Goal: Task Accomplishment & Management: Manage account settings

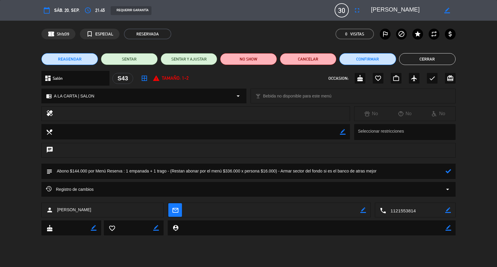
scroll to position [178, 0]
click at [447, 173] on icon at bounding box center [448, 172] width 6 height 6
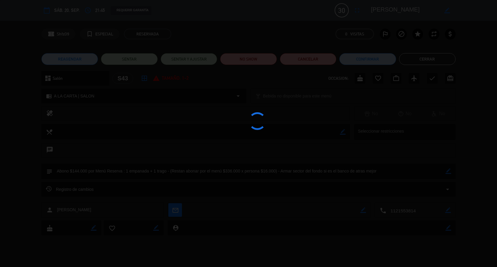
type textarea "Abono $144.000 por Menú Reserva : 1 empanada + 1 trago - (Restan abonar por el …"
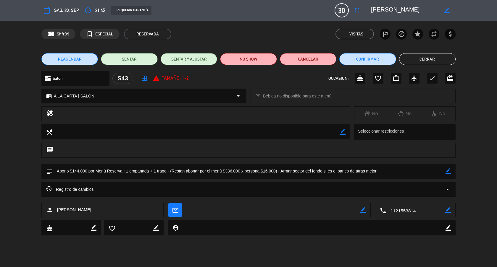
click at [433, 60] on button "Cerrar" at bounding box center [427, 59] width 56 height 12
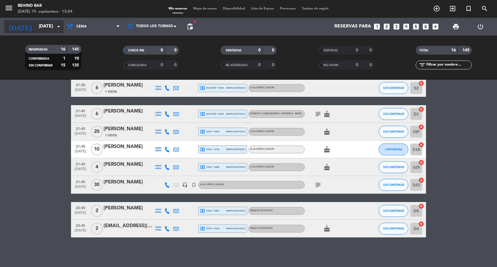
click at [55, 25] on icon "arrow_drop_down" at bounding box center [58, 26] width 7 height 7
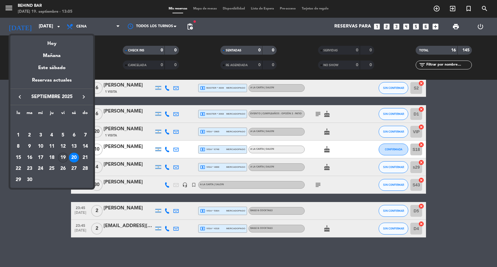
click at [64, 155] on div "19" at bounding box center [63, 158] width 10 height 10
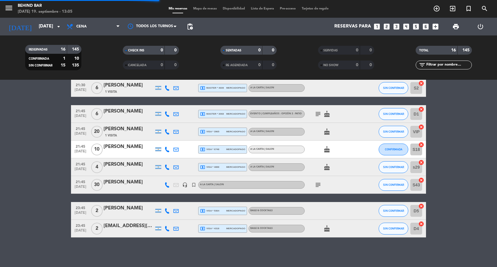
scroll to position [193, 0]
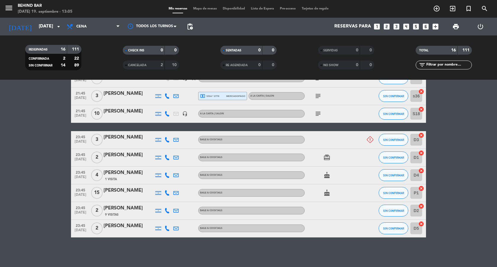
click at [194, 25] on span "pending_actions" at bounding box center [190, 27] width 12 height 12
click at [188, 25] on span "pending_actions" at bounding box center [189, 26] width 7 height 7
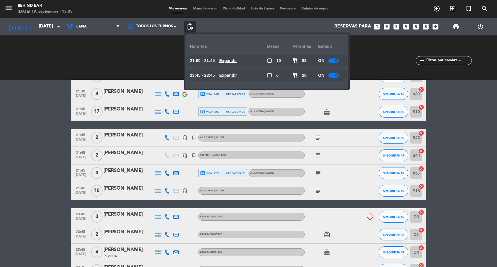
scroll to position [0, 0]
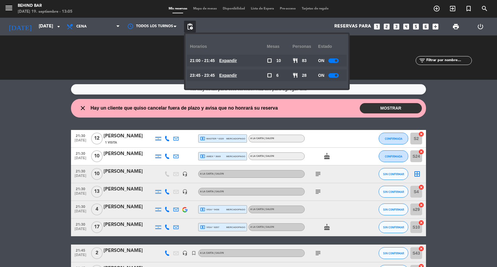
click at [408, 108] on button "MOSTRAR" at bounding box center [390, 108] width 62 height 10
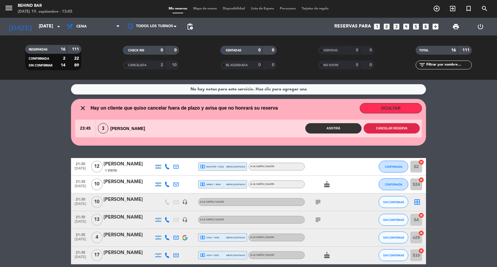
click at [395, 128] on button "Cancelar reserva" at bounding box center [391, 128] width 56 height 10
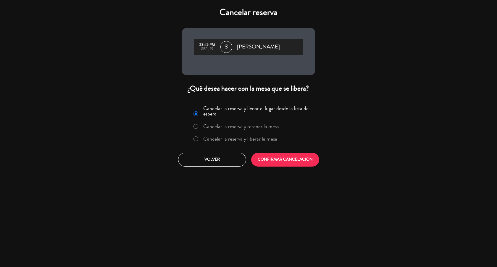
click at [264, 142] on label "Cancelar la reserva y liberar la mesa" at bounding box center [240, 138] width 74 height 5
click at [270, 158] on button "CONFIRMAR CANCELACIÓN" at bounding box center [285, 160] width 68 height 14
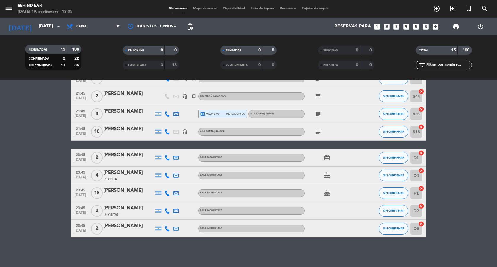
scroll to position [127, 0]
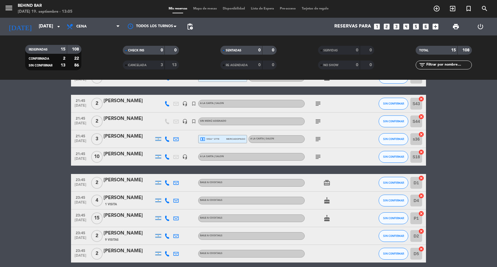
click at [317, 159] on icon "subject" at bounding box center [317, 156] width 7 height 7
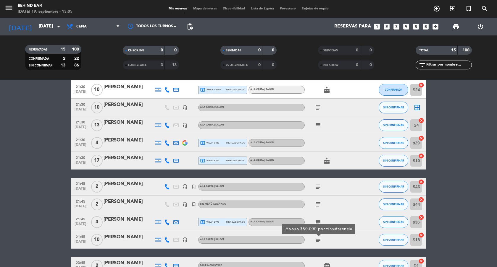
scroll to position [0, 0]
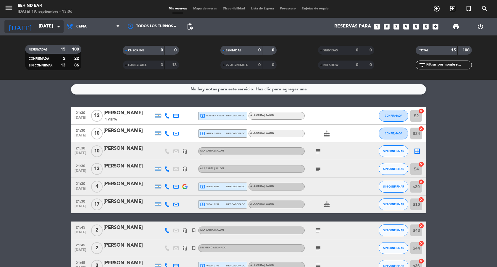
click at [43, 23] on input "[DATE]" at bounding box center [66, 26] width 60 height 11
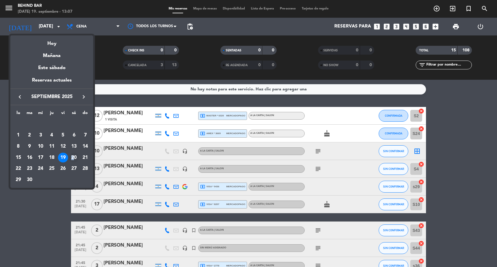
click at [73, 154] on div "20" at bounding box center [74, 158] width 10 height 10
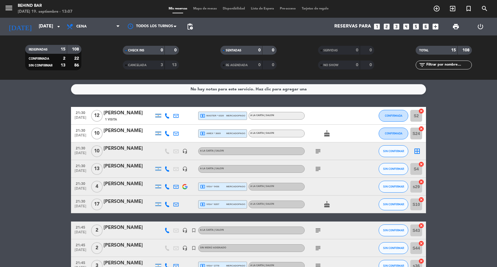
type input "[DATE]"
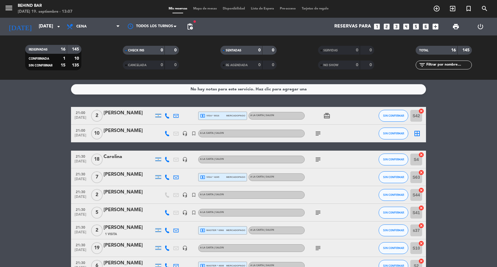
click at [320, 135] on icon "subject" at bounding box center [317, 133] width 7 height 7
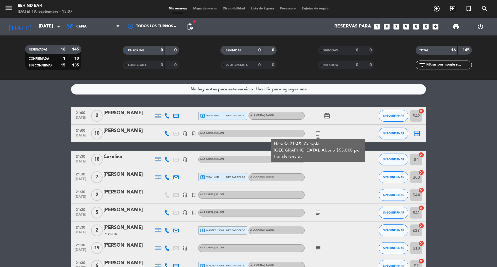
click at [142, 135] on div at bounding box center [128, 137] width 50 height 5
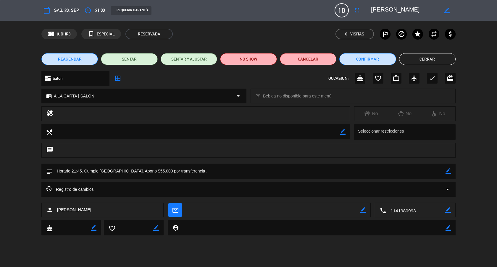
click at [447, 173] on icon "border_color" at bounding box center [448, 172] width 6 height 6
click at [433, 173] on textarea at bounding box center [248, 171] width 393 height 15
type textarea "Horario 21:45. Cumple [GEOGRAPHIC_DATA]. Abono $55.000 por transferencia . Tort…"
click at [449, 172] on icon at bounding box center [448, 172] width 6 height 6
click at [439, 59] on button "Cerrar" at bounding box center [427, 59] width 56 height 12
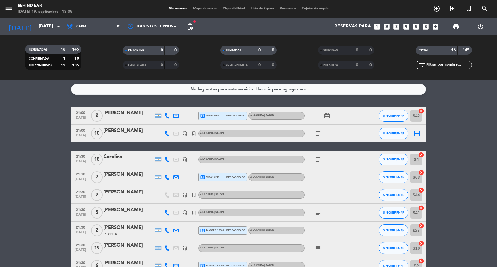
click at [316, 136] on icon "subject" at bounding box center [317, 133] width 7 height 7
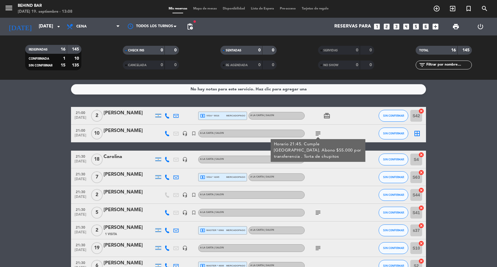
click at [318, 165] on div "subject" at bounding box center [331, 159] width 53 height 17
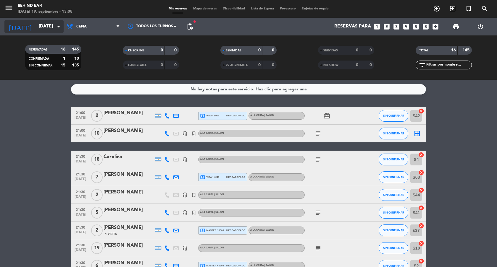
click at [56, 22] on input "[DATE]" at bounding box center [66, 26] width 60 height 11
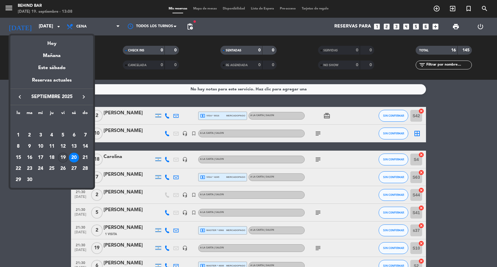
click at [60, 158] on div "19" at bounding box center [63, 158] width 10 height 10
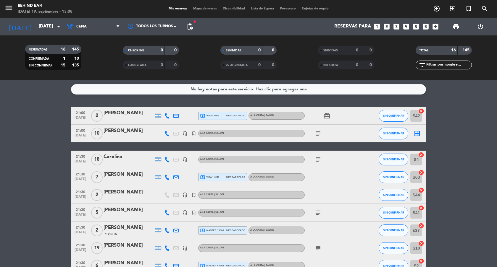
type input "[DATE]"
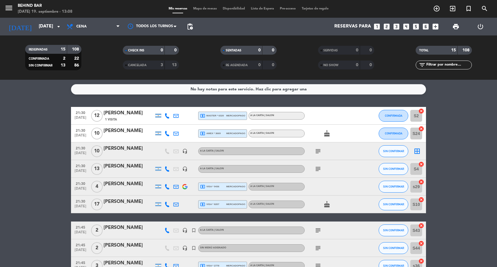
click at [317, 152] on icon "subject" at bounding box center [317, 151] width 7 height 7
click at [317, 171] on icon "subject" at bounding box center [317, 169] width 7 height 7
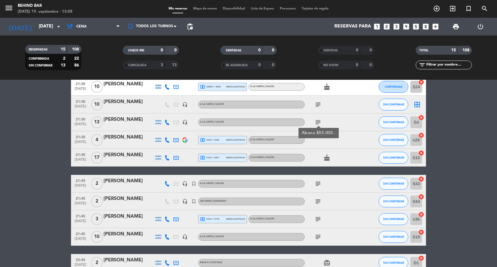
scroll to position [51, 0]
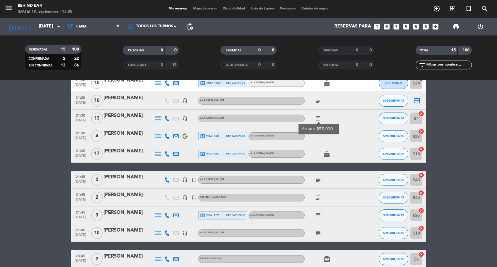
click at [318, 179] on icon "subject" at bounding box center [317, 179] width 7 height 7
click at [316, 197] on icon "subject" at bounding box center [317, 197] width 7 height 7
click at [319, 216] on icon "subject" at bounding box center [317, 215] width 7 height 7
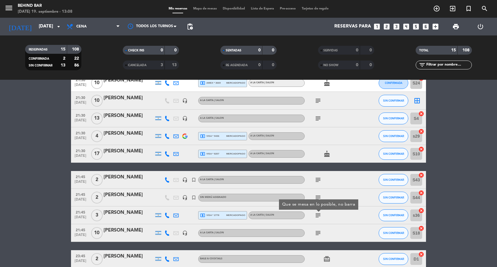
click at [317, 233] on icon "subject" at bounding box center [317, 233] width 7 height 7
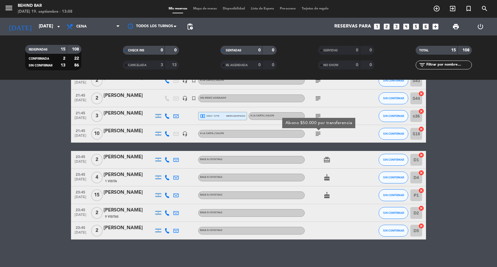
scroll to position [150, 0]
